Goal: Task Accomplishment & Management: Use online tool/utility

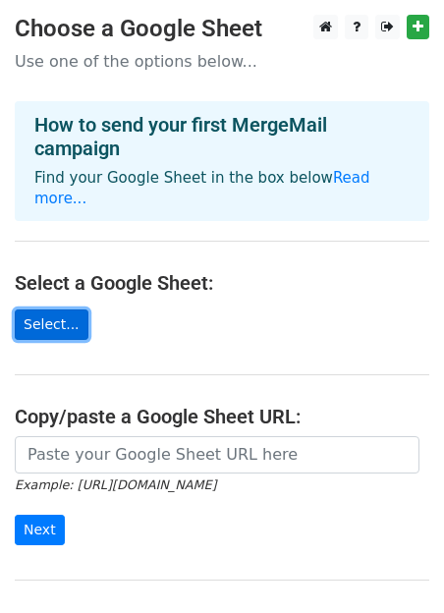
click at [56, 309] on link "Select..." at bounding box center [52, 324] width 74 height 30
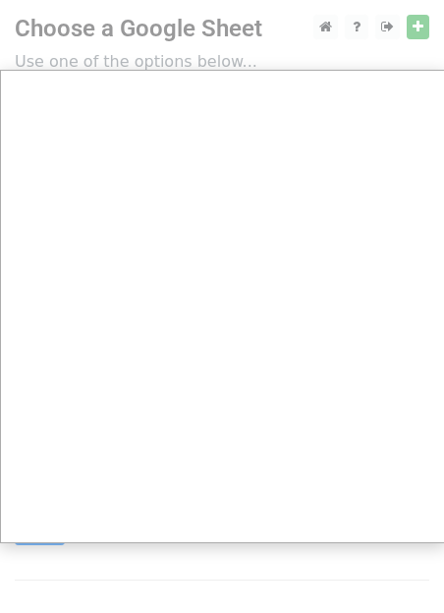
scroll to position [174, 0]
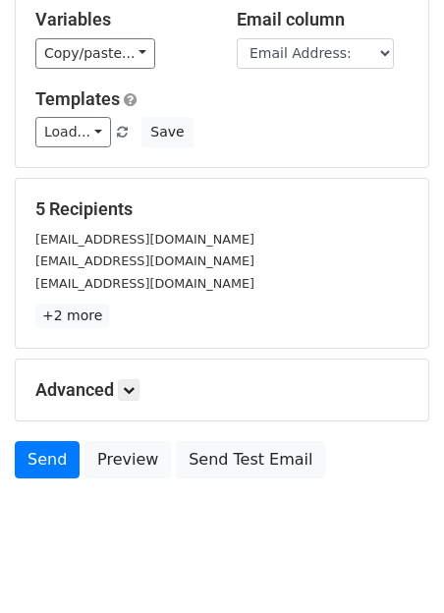
scroll to position [228, 0]
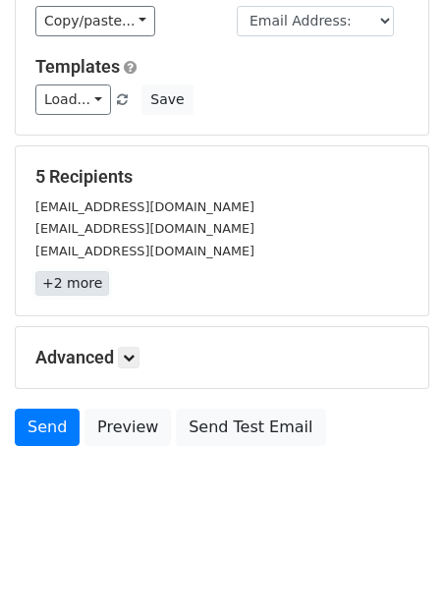
click at [54, 278] on link "+2 more" at bounding box center [72, 283] width 74 height 25
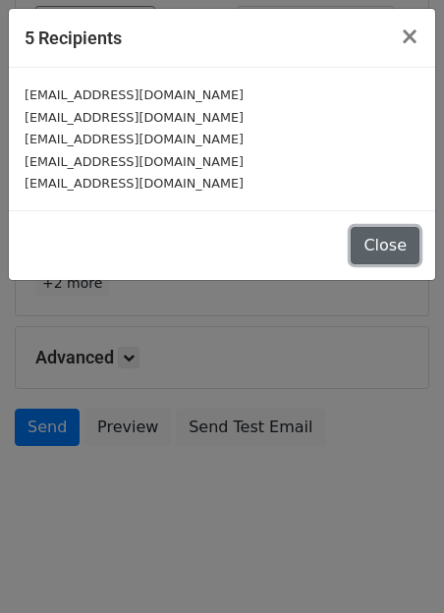
click at [370, 241] on button "Close" at bounding box center [385, 245] width 69 height 37
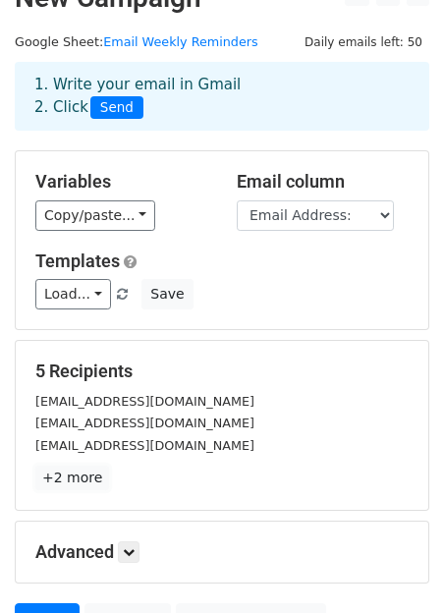
scroll to position [0, 0]
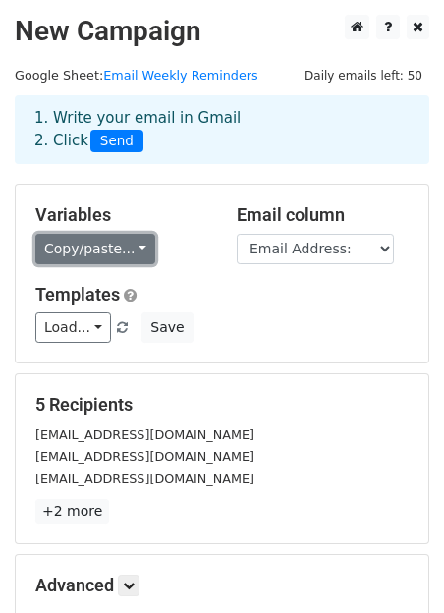
click at [135, 245] on link "Copy/paste..." at bounding box center [95, 249] width 120 height 30
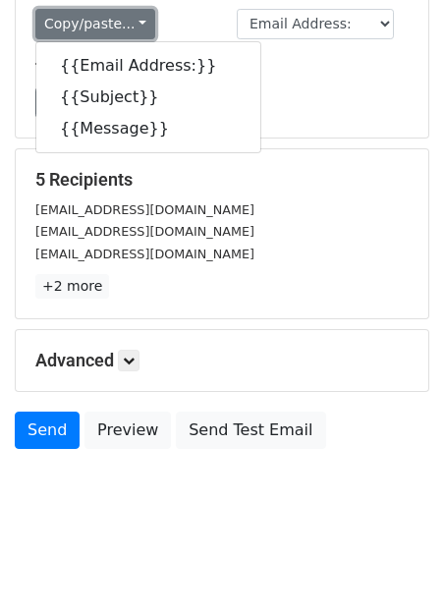
scroll to position [228, 0]
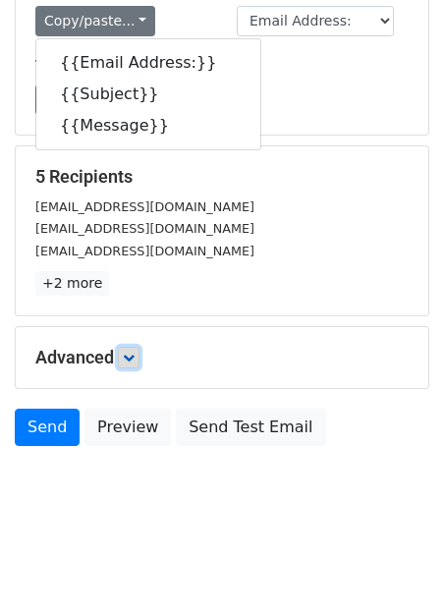
click at [132, 355] on icon at bounding box center [129, 358] width 12 height 12
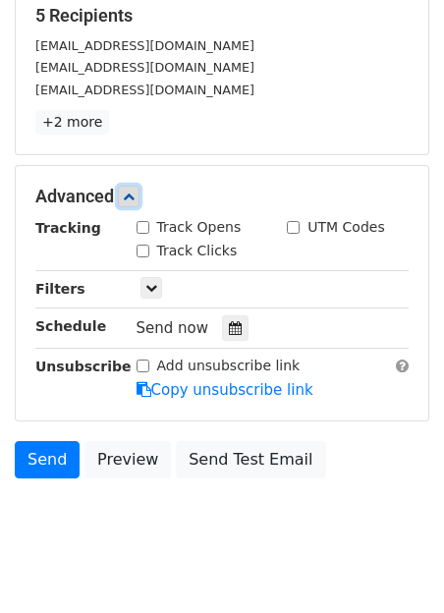
scroll to position [416, 0]
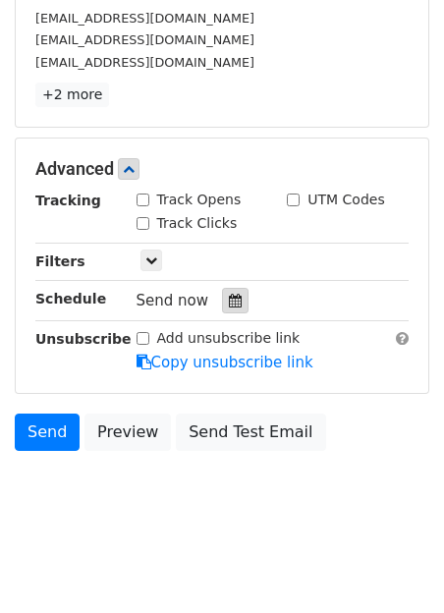
click at [229, 296] on icon at bounding box center [235, 301] width 13 height 14
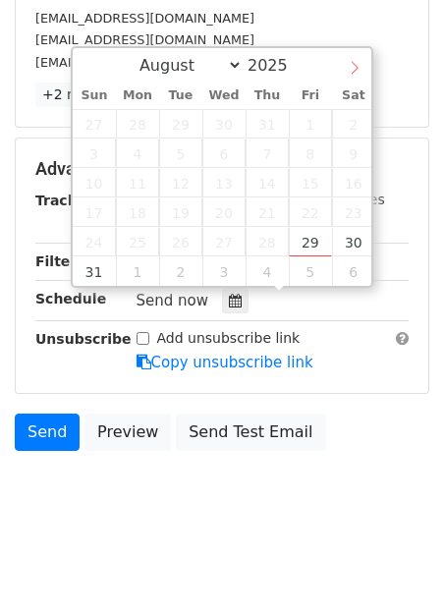
select select "8"
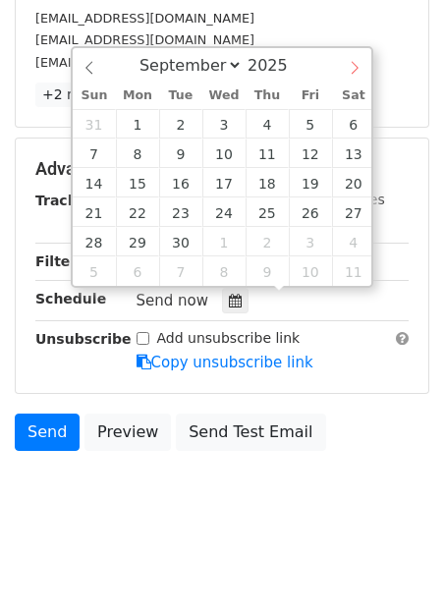
click at [357, 62] on icon at bounding box center [355, 68] width 14 height 14
type input "2025-09-02 12:00"
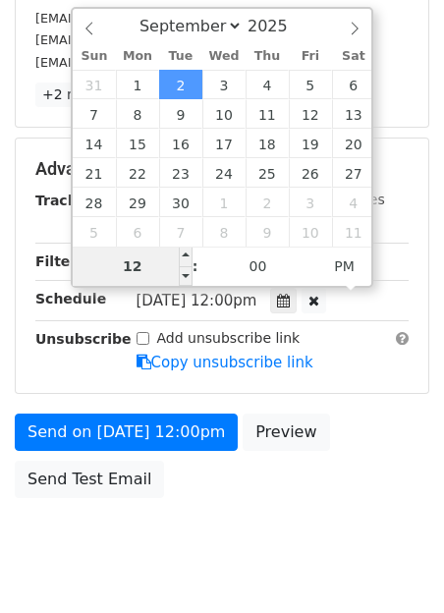
type input "7"
type input "2025-09-02 07:00"
type input "07"
click at [348, 256] on span "PM" at bounding box center [344, 266] width 54 height 39
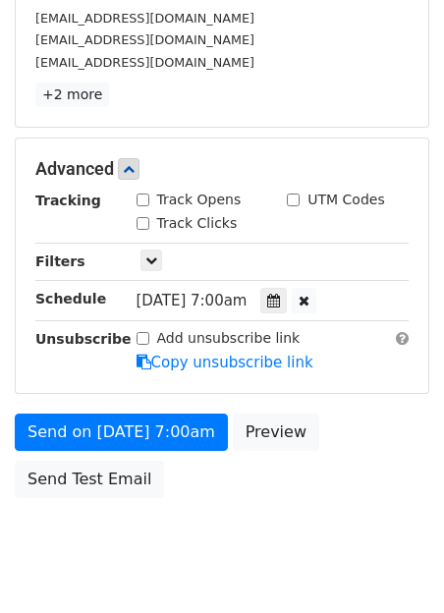
click at [341, 320] on hr at bounding box center [221, 320] width 373 height 1
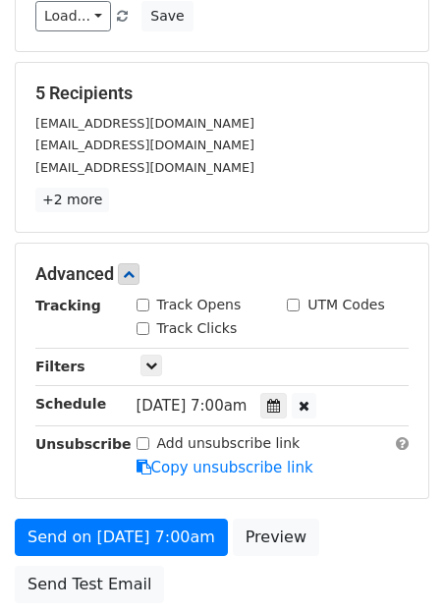
scroll to position [468, 0]
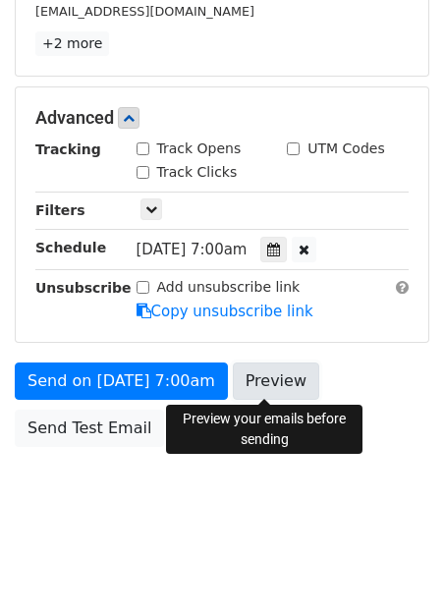
click at [258, 378] on link "Preview" at bounding box center [276, 380] width 86 height 37
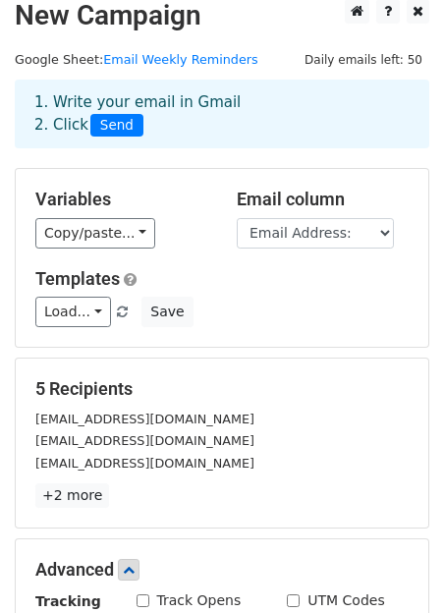
scroll to position [0, 0]
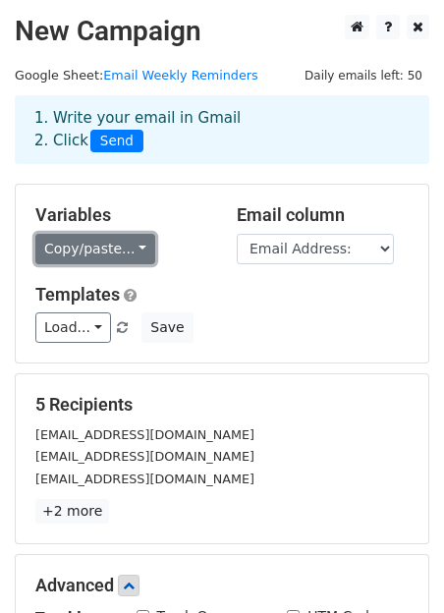
click at [132, 244] on link "Copy/paste..." at bounding box center [95, 249] width 120 height 30
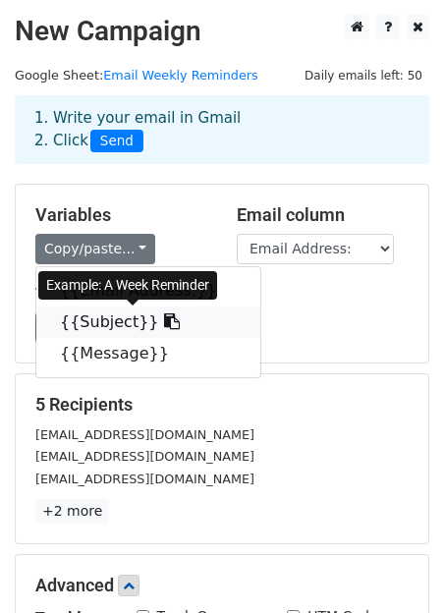
click at [128, 320] on link "{{Subject}}" at bounding box center [148, 321] width 224 height 31
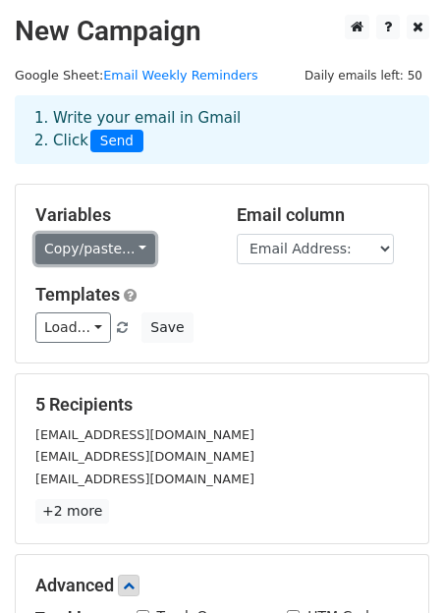
click at [138, 248] on link "Copy/paste..." at bounding box center [95, 249] width 120 height 30
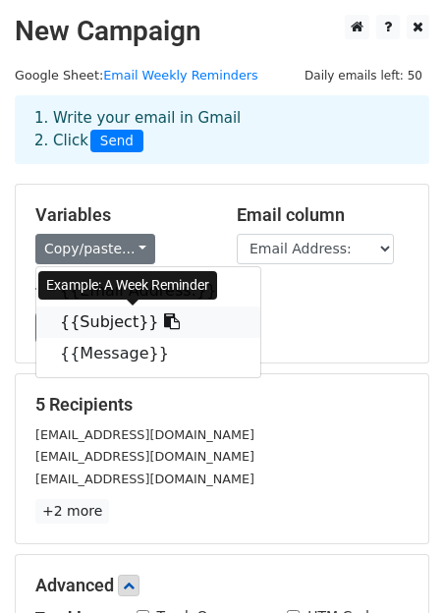
click at [164, 321] on icon at bounding box center [172, 321] width 16 height 16
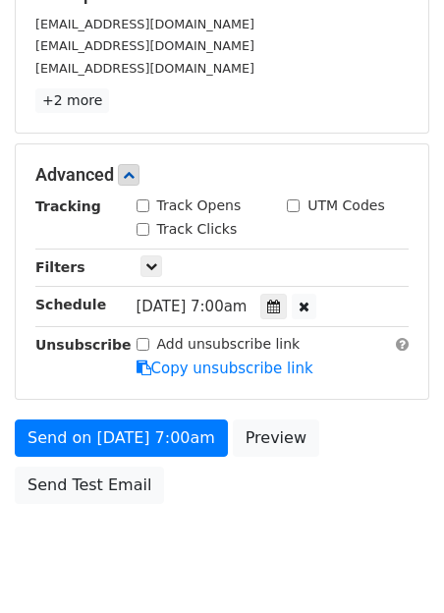
scroll to position [448, 0]
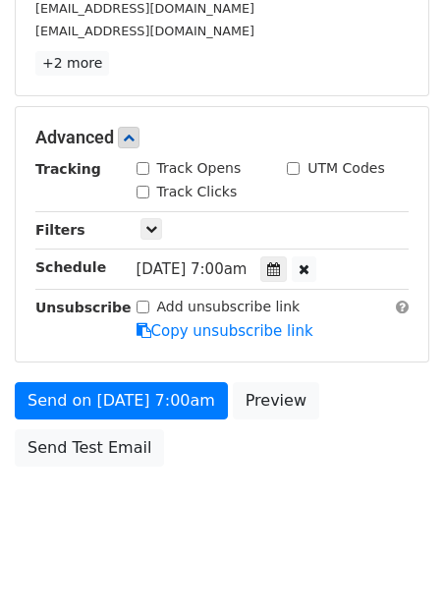
click at [354, 264] on div "Tue, Sep 2, 7:00am 2025-09-02 07:00" at bounding box center [252, 269] width 231 height 27
click at [280, 271] on icon at bounding box center [273, 269] width 13 height 14
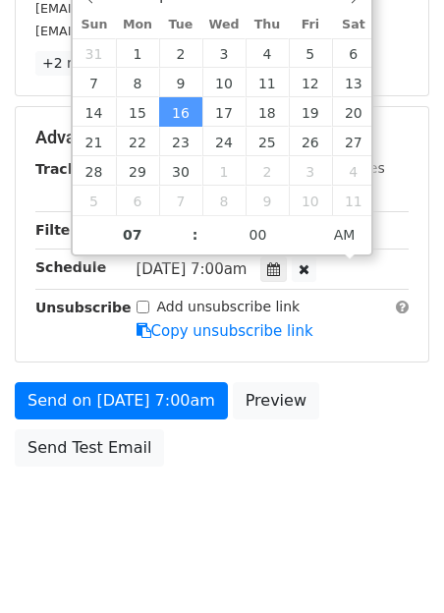
click at [354, 270] on div "Tue, Sep 16, 7:00am 2025-09-16 07:00" at bounding box center [252, 269] width 231 height 27
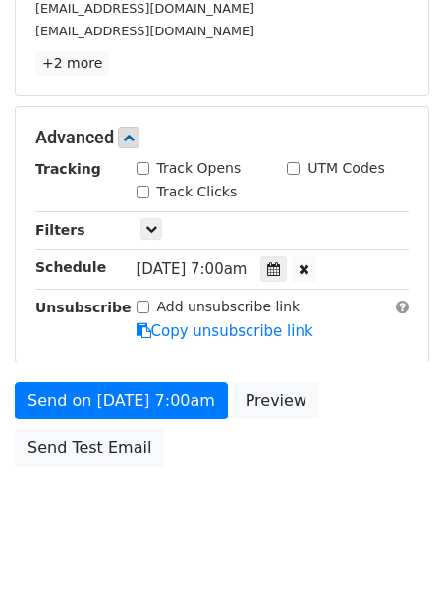
click at [350, 315] on div "Add unsubscribe link Copy unsubscribe link" at bounding box center [273, 319] width 303 height 45
click at [222, 264] on span "Tue, Sep 16, 7:00am" at bounding box center [192, 269] width 111 height 18
click at [280, 269] on icon at bounding box center [273, 269] width 13 height 14
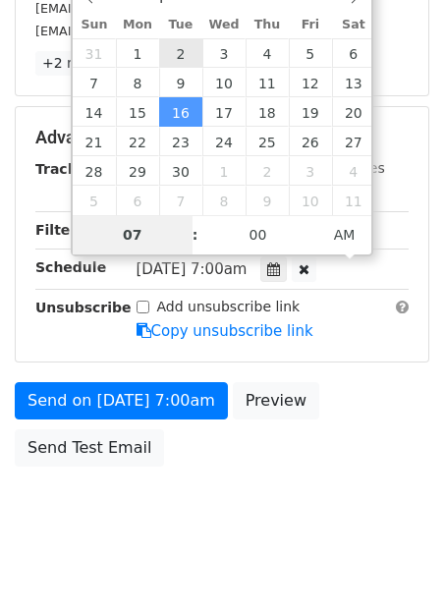
type input "2025-09-02 07:00"
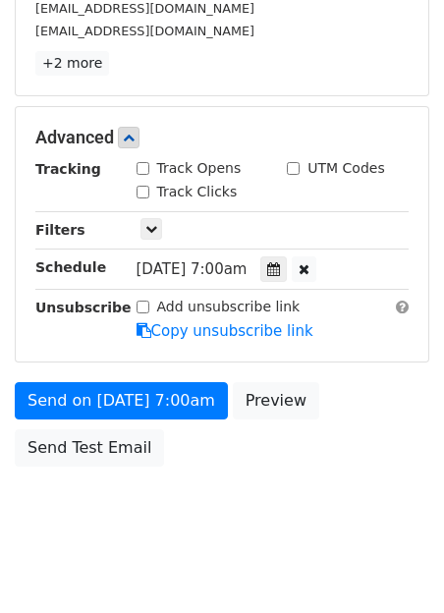
click at [343, 385] on div "Send on Sep 2 at 7:00am Preview Send Test Email" at bounding box center [222, 429] width 444 height 94
click at [152, 225] on icon at bounding box center [151, 229] width 12 height 12
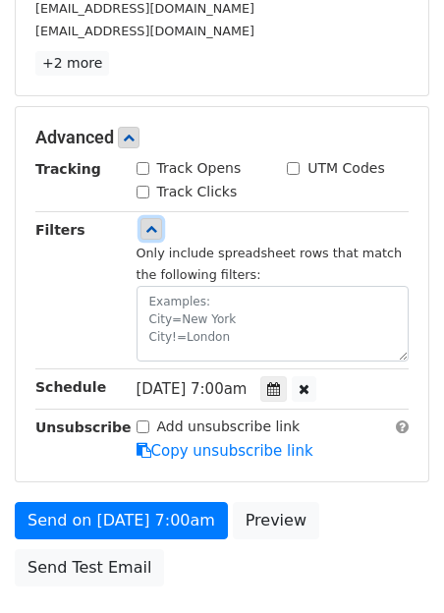
click at [147, 224] on icon at bounding box center [151, 229] width 12 height 12
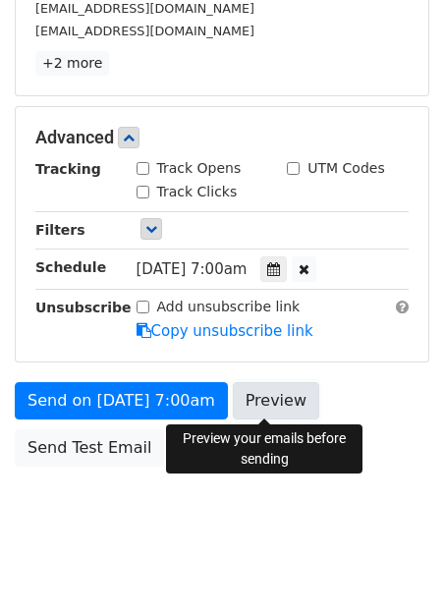
click at [272, 401] on link "Preview" at bounding box center [276, 400] width 86 height 37
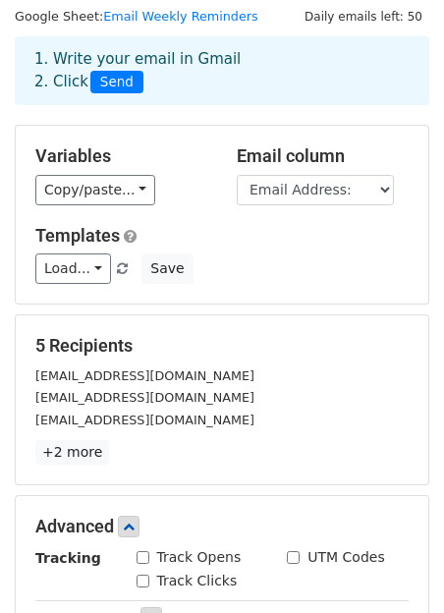
scroll to position [0, 0]
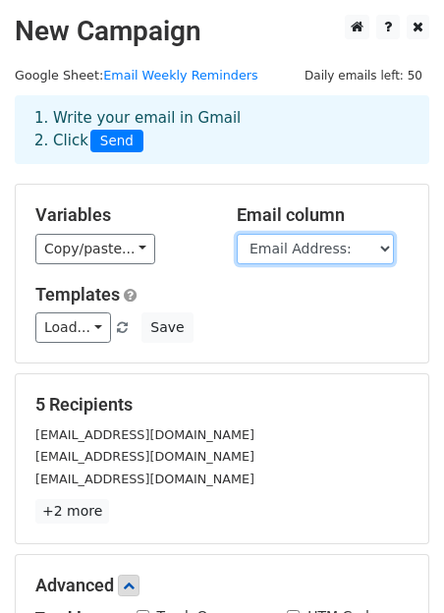
click at [280, 250] on select "Email Address: Subject Message" at bounding box center [315, 249] width 157 height 30
click at [237, 234] on select "Email Address: Subject Message" at bounding box center [315, 249] width 157 height 30
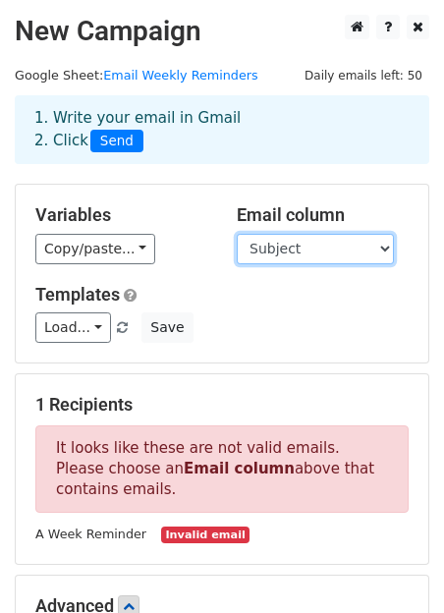
click at [295, 245] on select "Email Address: Subject Message" at bounding box center [315, 249] width 157 height 30
select select "Email Address:"
click at [237, 234] on select "Email Address: Subject Message" at bounding box center [315, 249] width 157 height 30
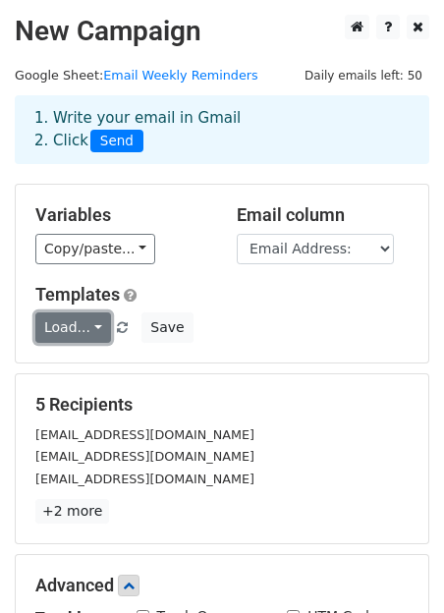
click at [95, 322] on link "Load..." at bounding box center [73, 327] width 76 height 30
click at [110, 371] on h6 "No templates saved" at bounding box center [128, 371] width 184 height 32
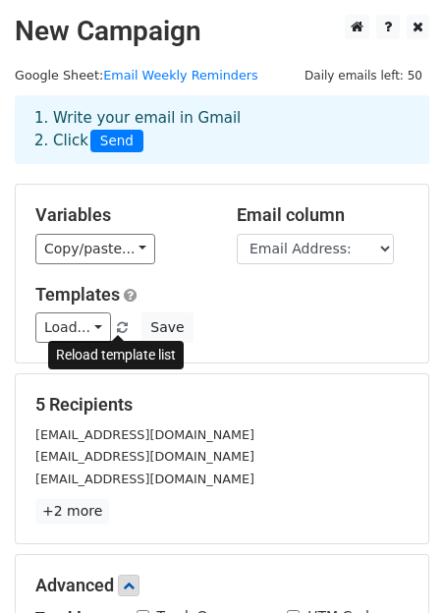
click at [119, 327] on span at bounding box center [122, 328] width 11 height 13
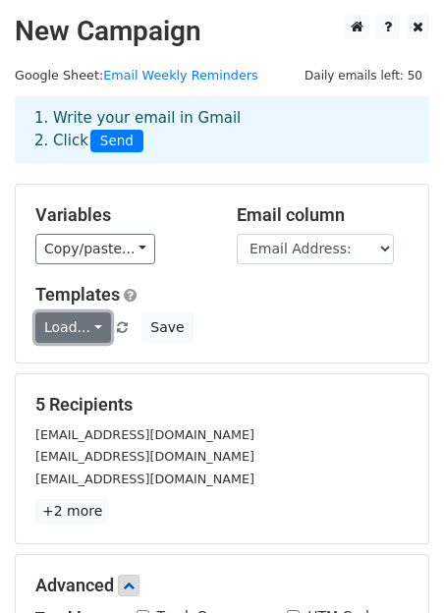
click at [89, 324] on link "Load..." at bounding box center [73, 327] width 76 height 30
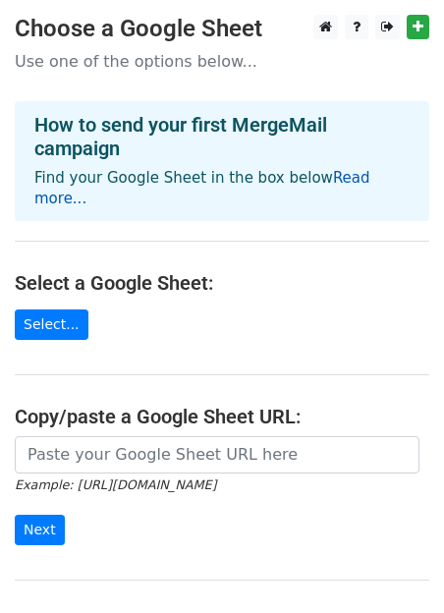
click at [354, 180] on link "Read more..." at bounding box center [202, 188] width 336 height 38
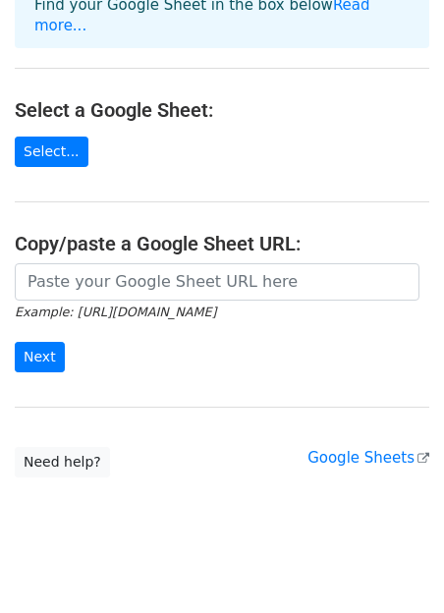
scroll to position [174, 0]
